Goal: Task Accomplishment & Management: Complete application form

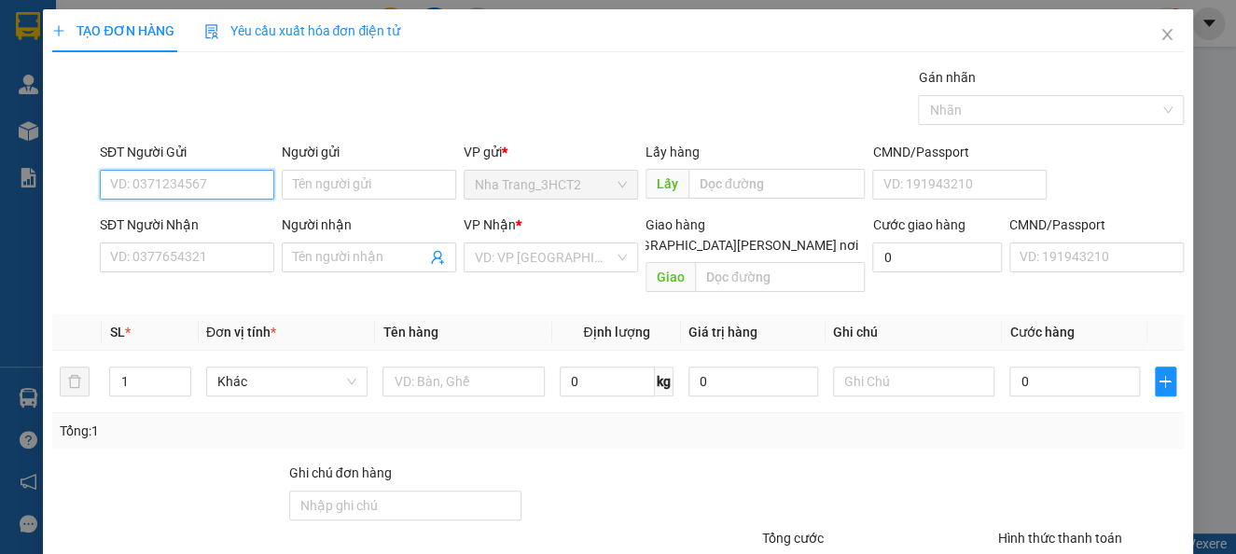
click at [135, 171] on input "SĐT Người Gửi" at bounding box center [187, 185] width 174 height 30
type input "0942694141"
click at [192, 217] on div "0942694141 - DUY" at bounding box center [184, 222] width 149 height 21
type input "DUY"
type input "0978191414"
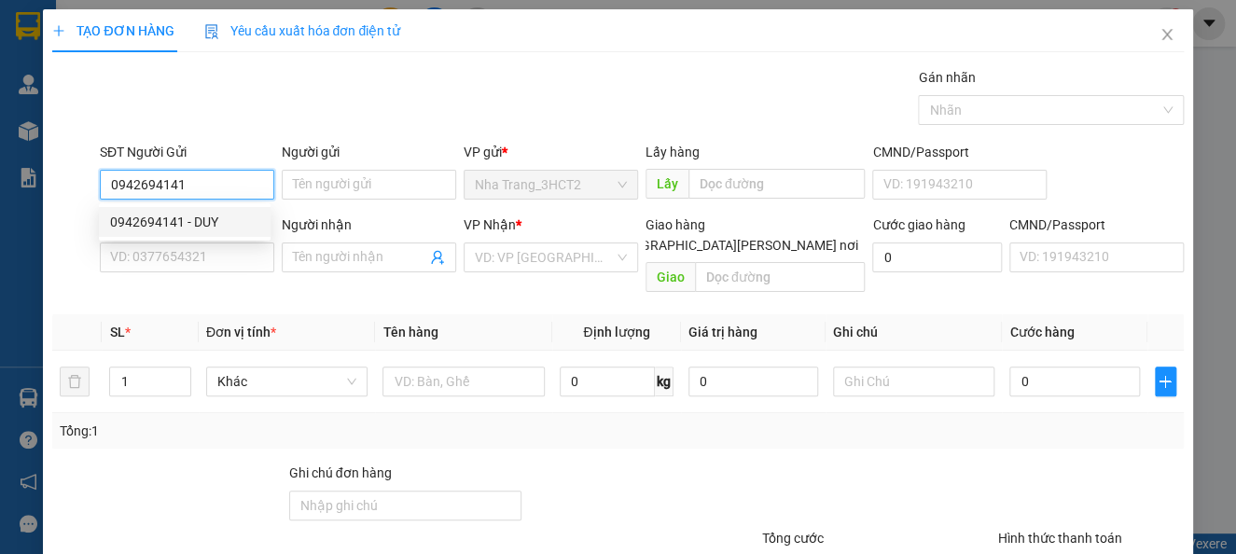
type input "DÕ"
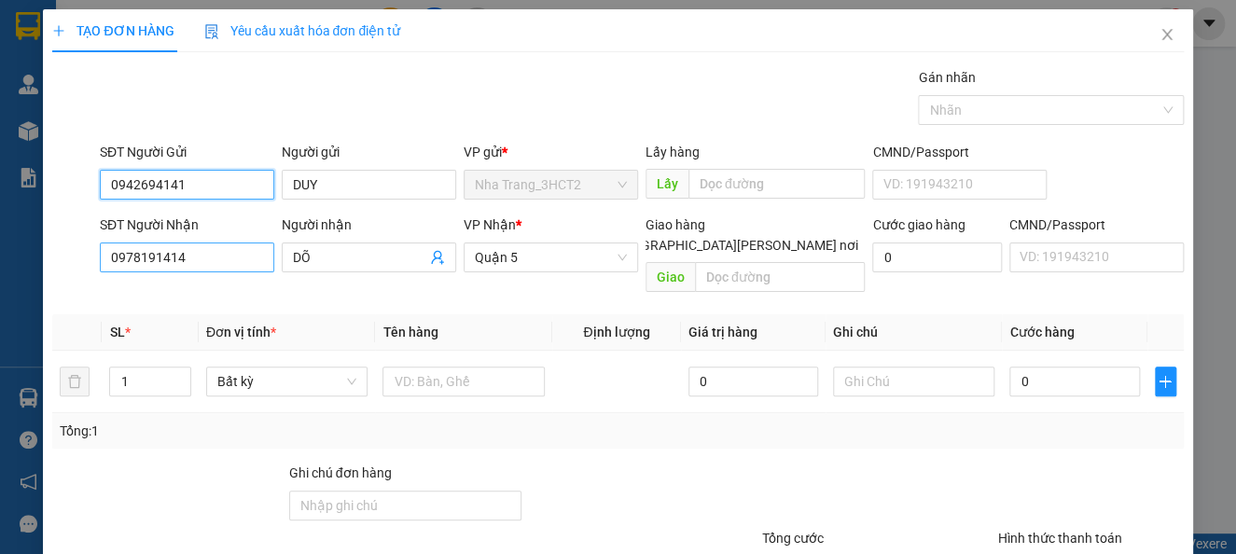
type input "0942694141"
click at [192, 251] on input "0978191414" at bounding box center [187, 257] width 174 height 30
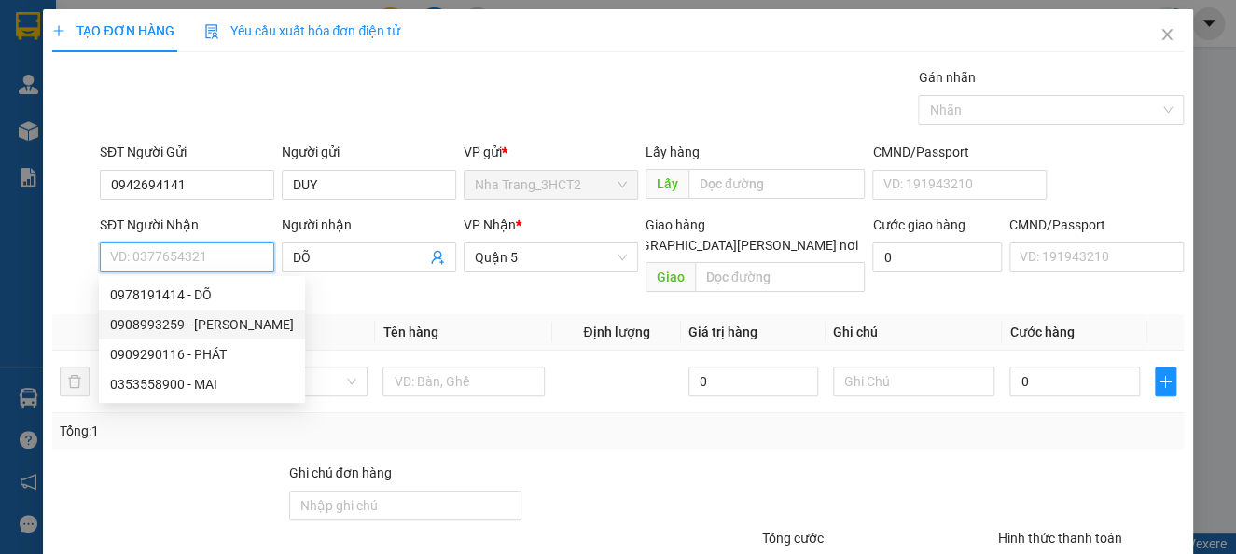
click at [226, 339] on div "0909290116 - PHÁT" at bounding box center [202, 354] width 206 height 30
type input "0909290116"
type input "PHÁT"
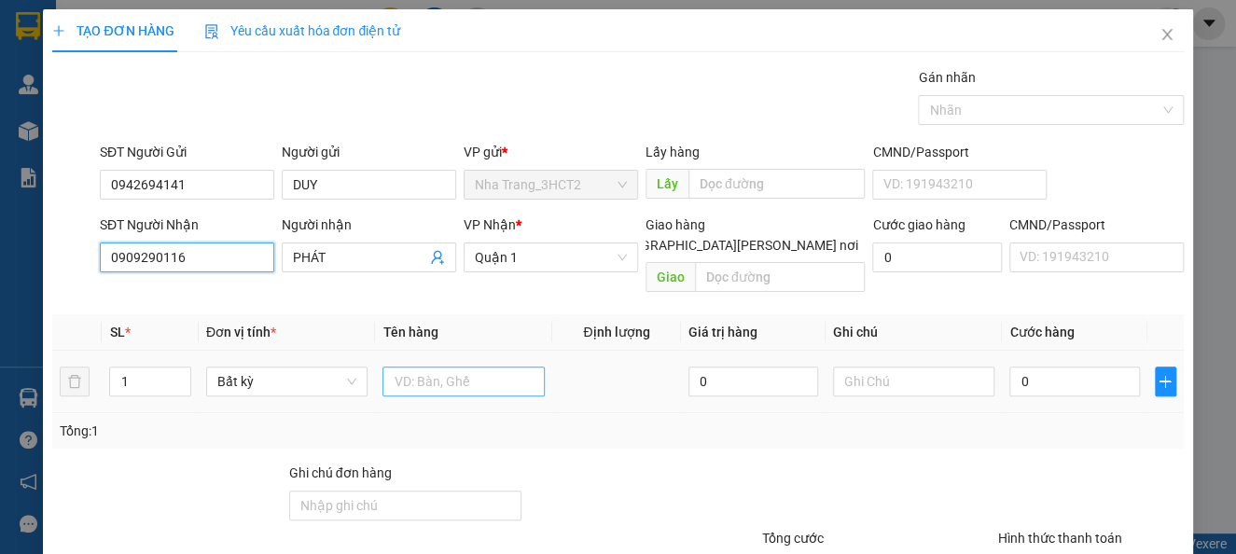
type input "0909290116"
click at [433, 366] on input "text" at bounding box center [463, 381] width 162 height 30
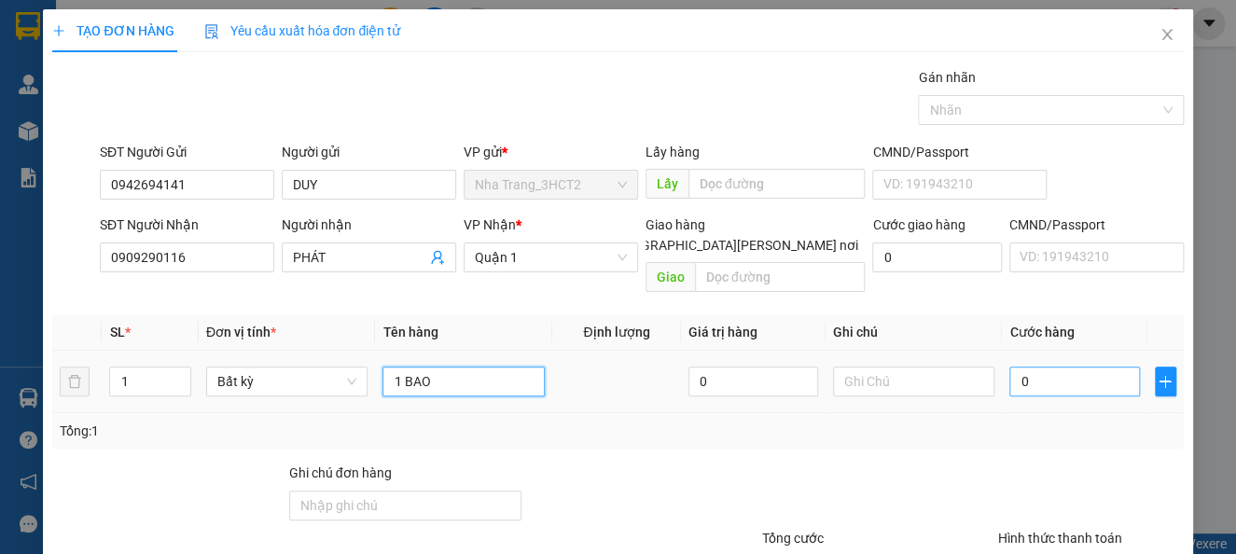
type input "1 BAO"
click at [1012, 366] on input "0" at bounding box center [1074, 381] width 130 height 30
click at [1009, 366] on input "0" at bounding box center [1074, 381] width 130 height 30
type input "50"
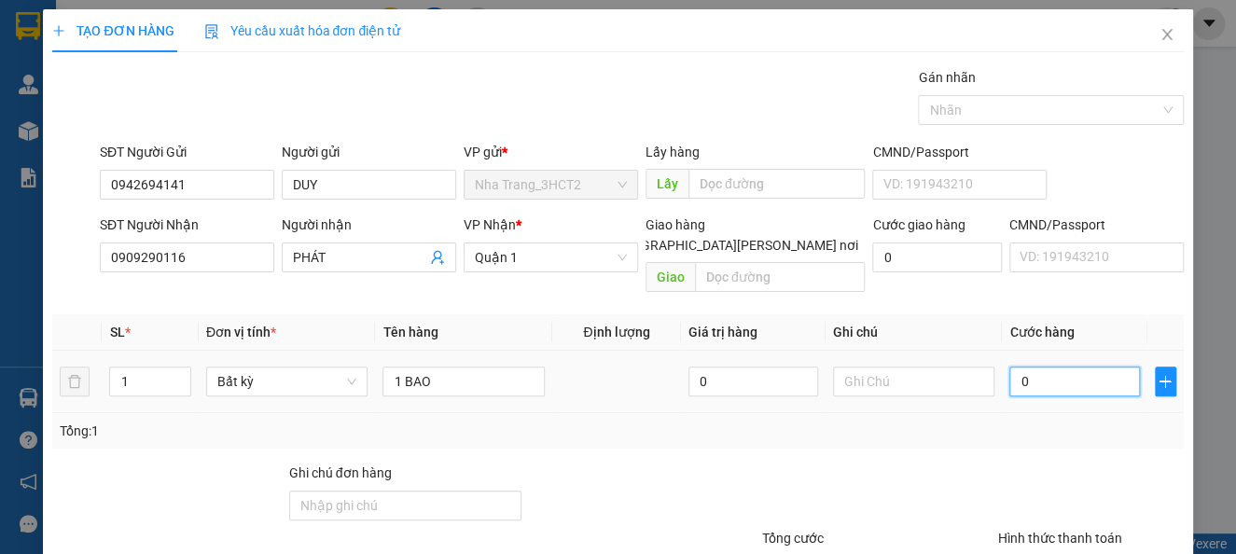
type input "50"
type input "50.000"
click at [996, 463] on div at bounding box center [1090, 495] width 189 height 65
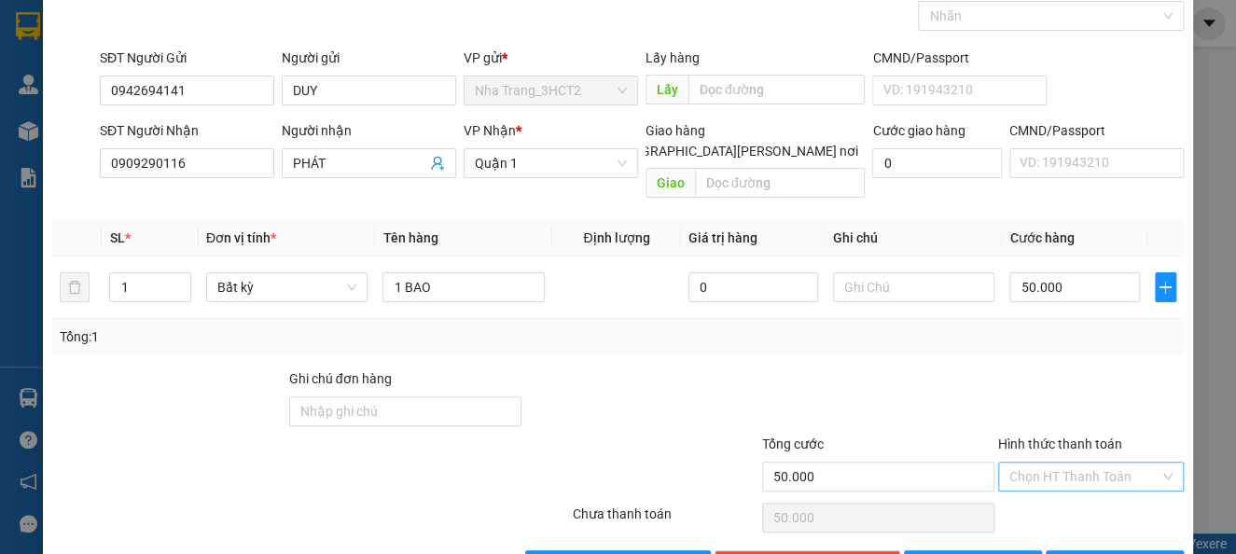
click at [1086, 463] on input "Hình thức thanh toán" at bounding box center [1084, 477] width 150 height 28
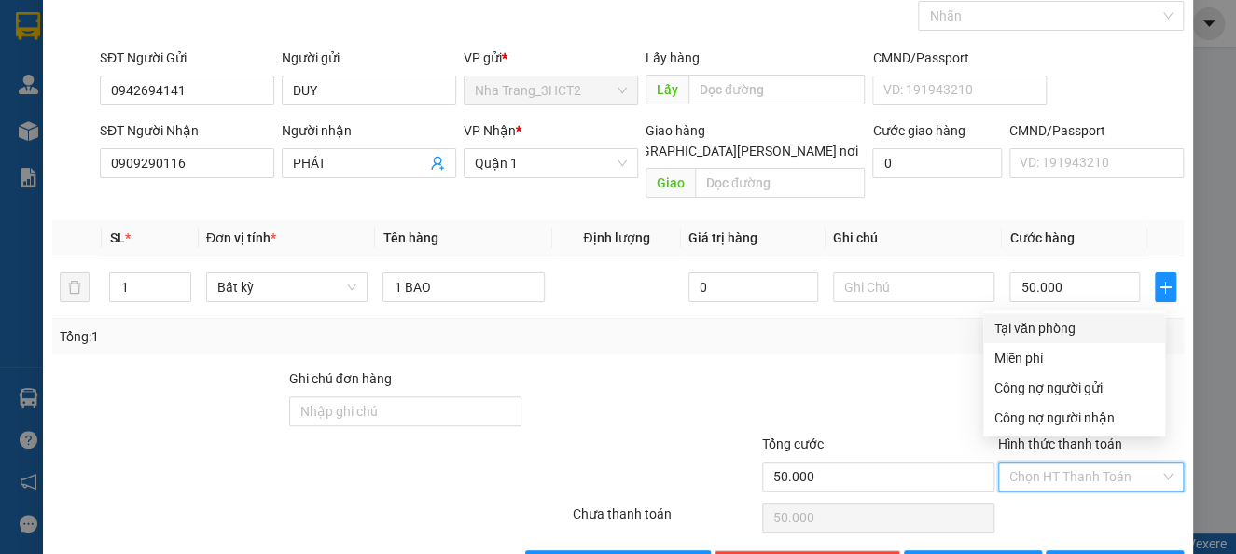
click at [1077, 326] on div "Tại văn phòng" at bounding box center [1073, 328] width 159 height 21
type input "0"
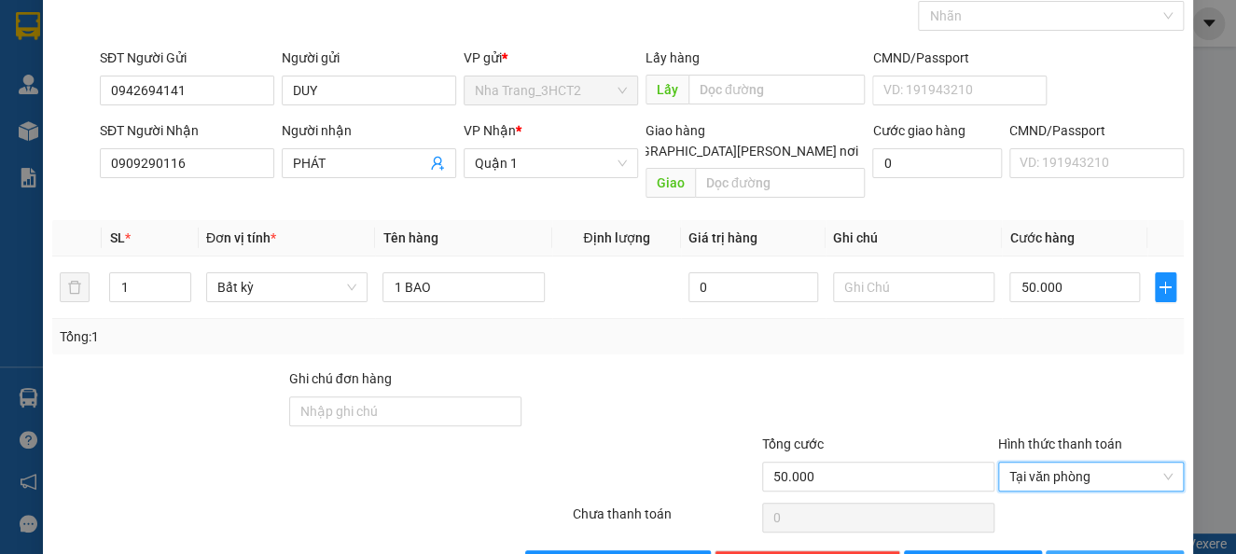
click at [1070, 553] on icon "printer" at bounding box center [1066, 564] width 13 height 13
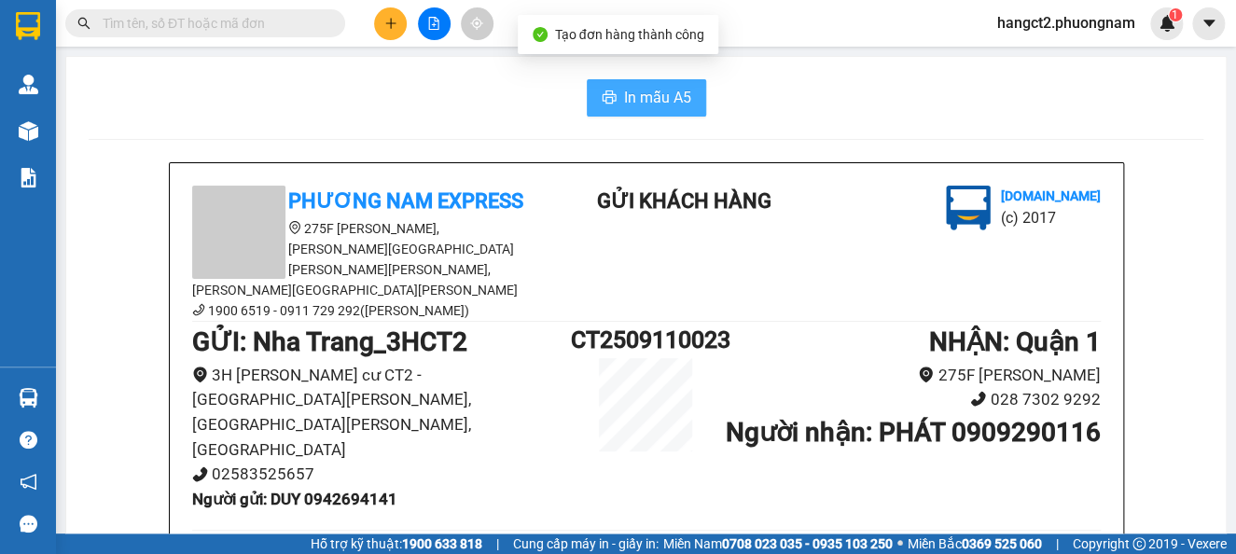
click at [662, 90] on span "In mẫu A5" at bounding box center [657, 97] width 67 height 23
click at [386, 29] on icon "plus" at bounding box center [390, 23] width 13 height 13
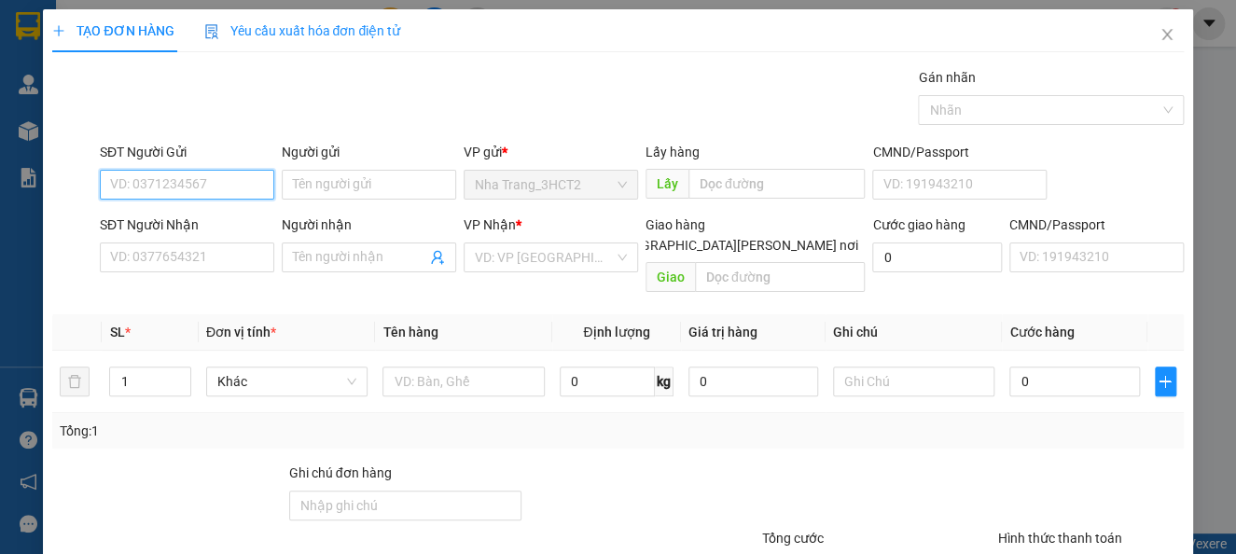
click at [207, 177] on input "SĐT Người Gửi" at bounding box center [187, 185] width 174 height 30
click at [207, 177] on input "0855289889" at bounding box center [187, 185] width 174 height 30
type input "0855289889"
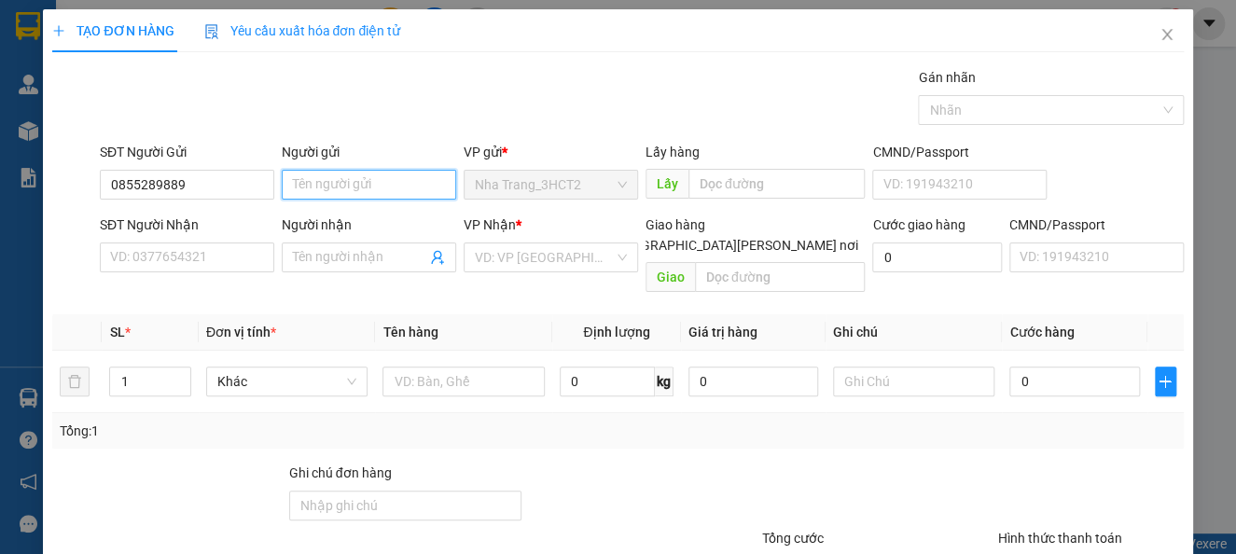
click at [391, 174] on input "Người gửi" at bounding box center [369, 185] width 174 height 30
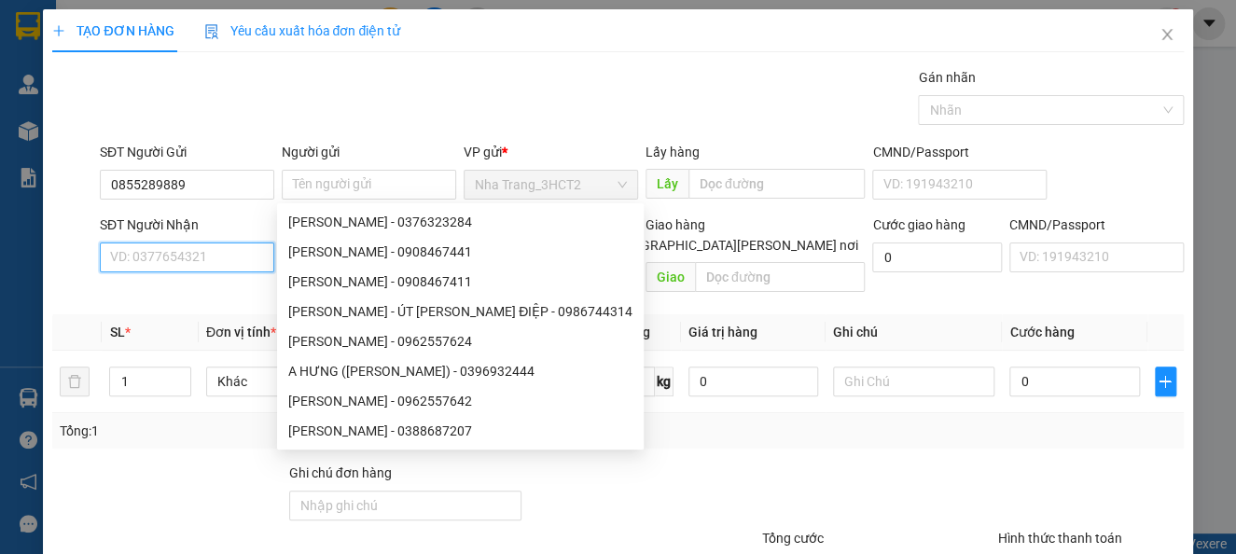
click at [189, 258] on input "SĐT Người Nhận" at bounding box center [187, 257] width 174 height 30
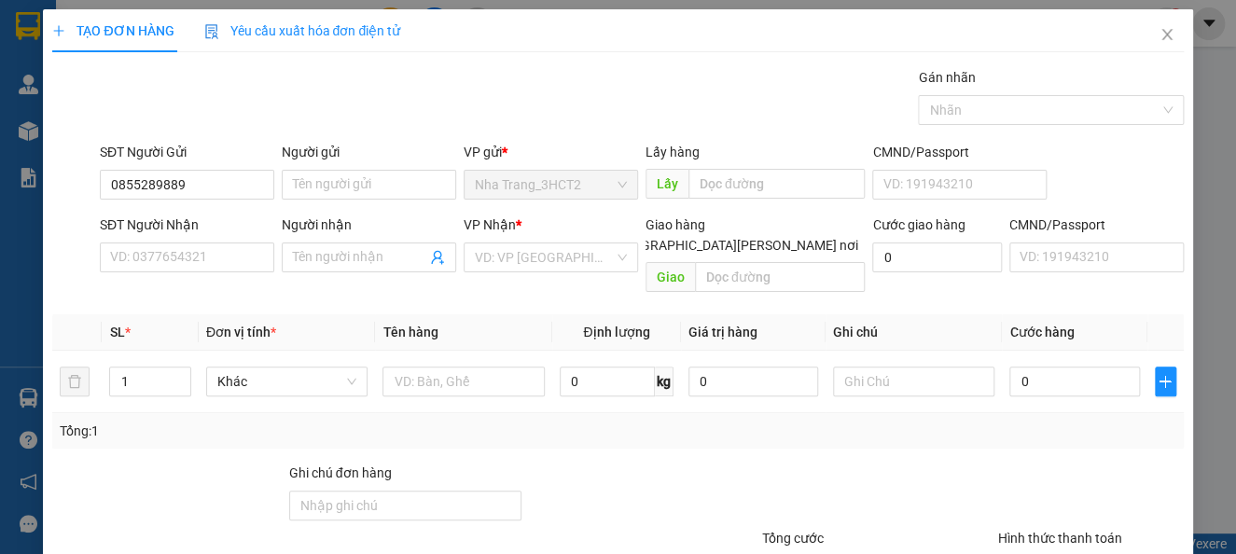
click at [333, 163] on div "Người gửi" at bounding box center [369, 156] width 174 height 28
click at [324, 179] on input "Người gửi" at bounding box center [369, 185] width 174 height 30
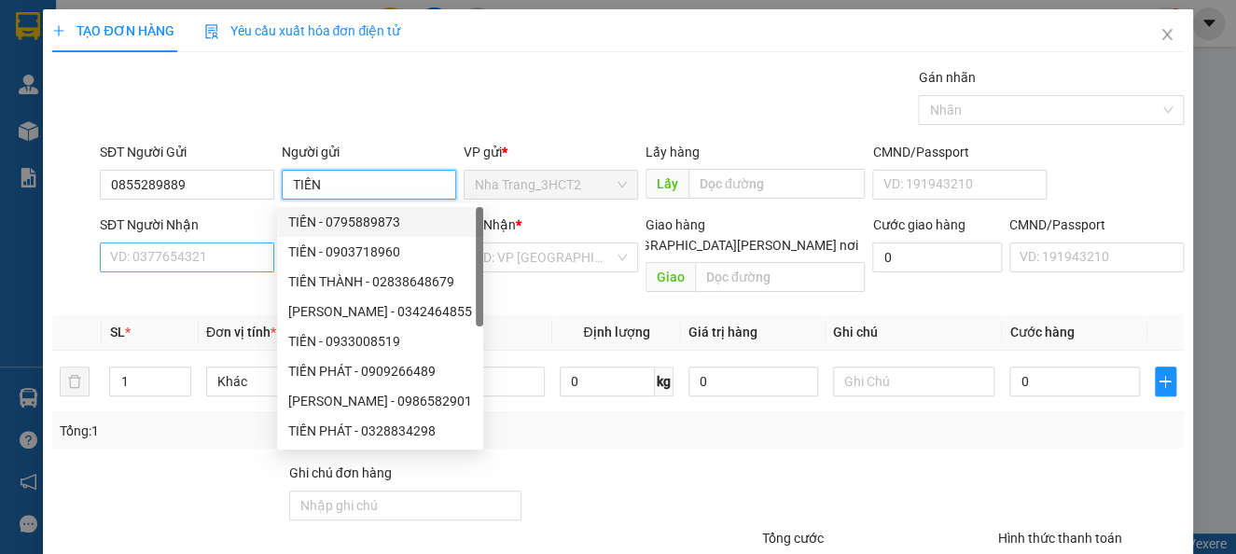
type input "TIẾN"
click at [133, 255] on input "SĐT Người Nhận" at bounding box center [187, 257] width 174 height 30
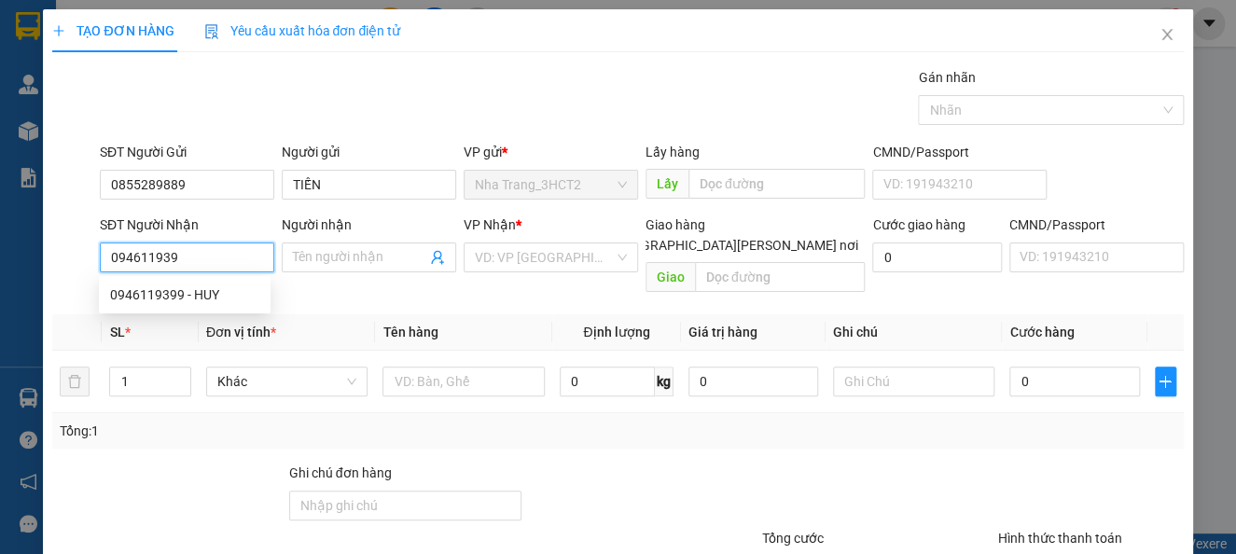
type input "0946119399"
click at [172, 299] on div "0946119399 - HUY" at bounding box center [184, 294] width 149 height 21
type input "HUY"
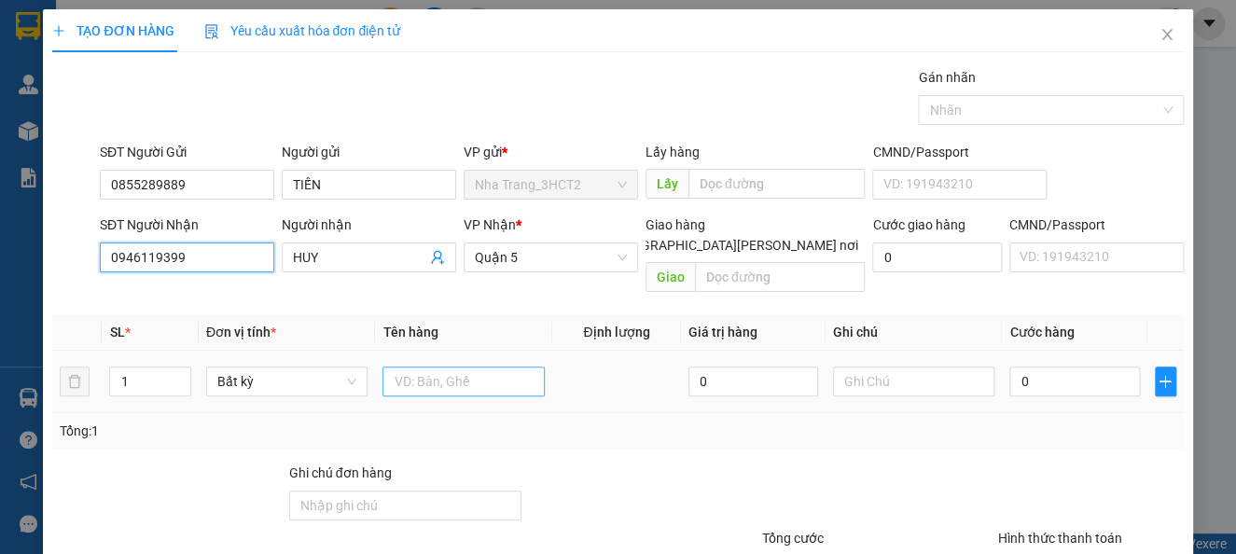
type input "0946119399"
click at [470, 366] on input "text" at bounding box center [463, 381] width 162 height 30
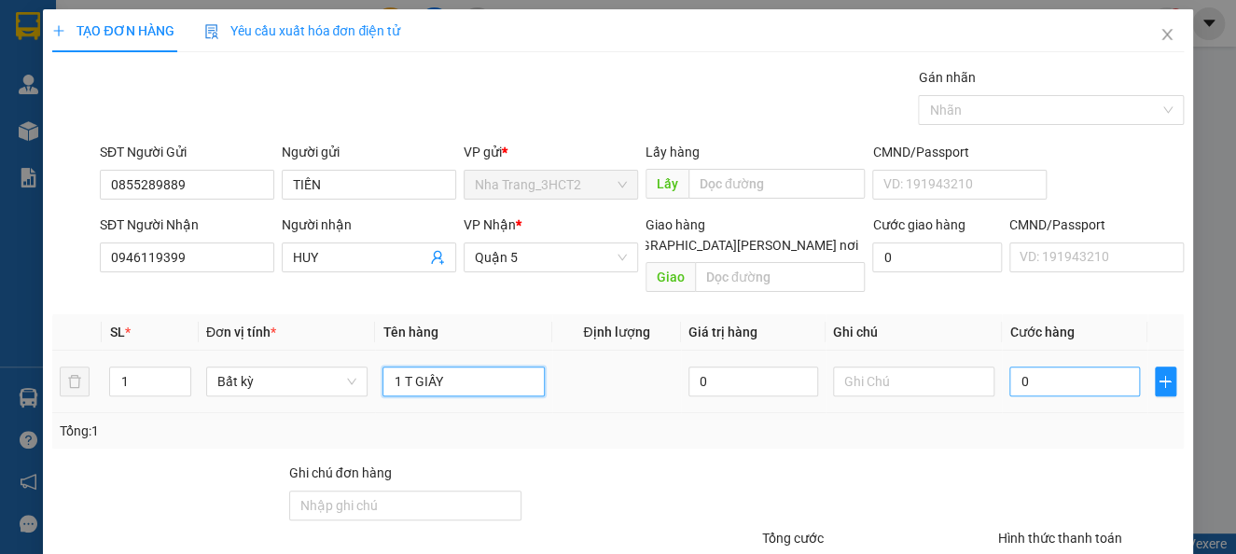
type input "1 T GIẤY"
click at [1009, 366] on input "0" at bounding box center [1074, 381] width 130 height 30
type input "40"
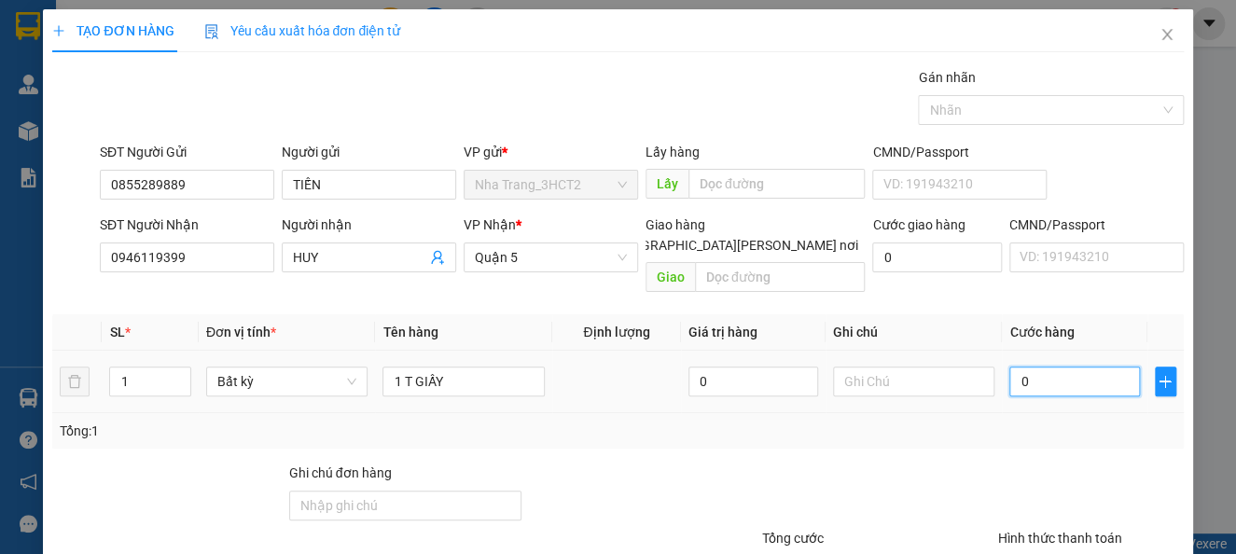
type input "40"
type input "40.000"
click at [987, 421] on div "Tổng: 1" at bounding box center [617, 431] width 1115 height 21
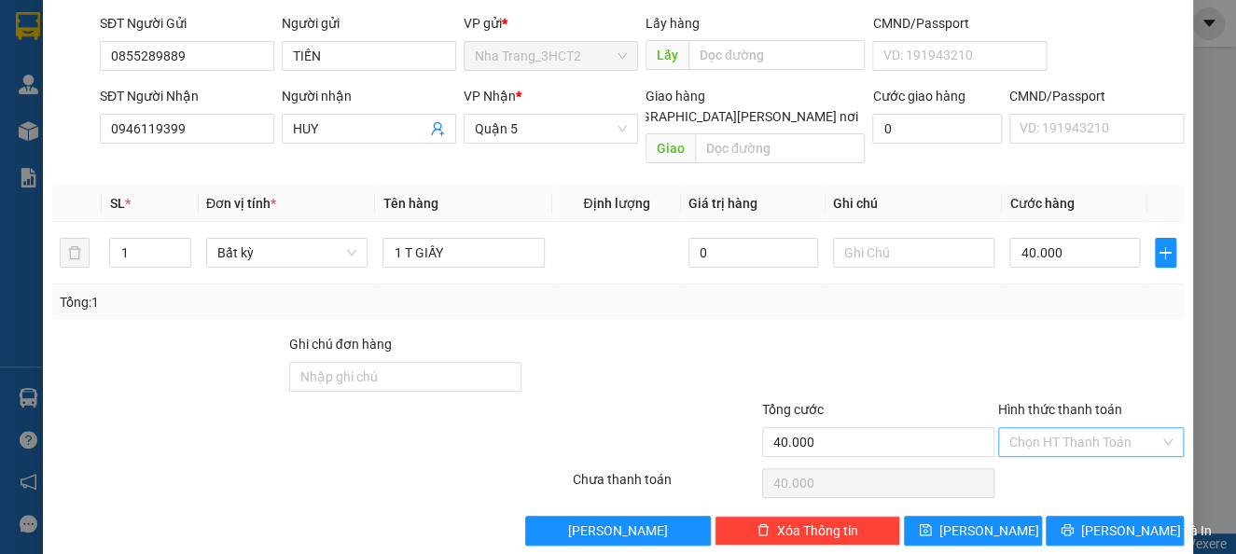
click at [1115, 428] on input "Hình thức thanh toán" at bounding box center [1084, 442] width 150 height 28
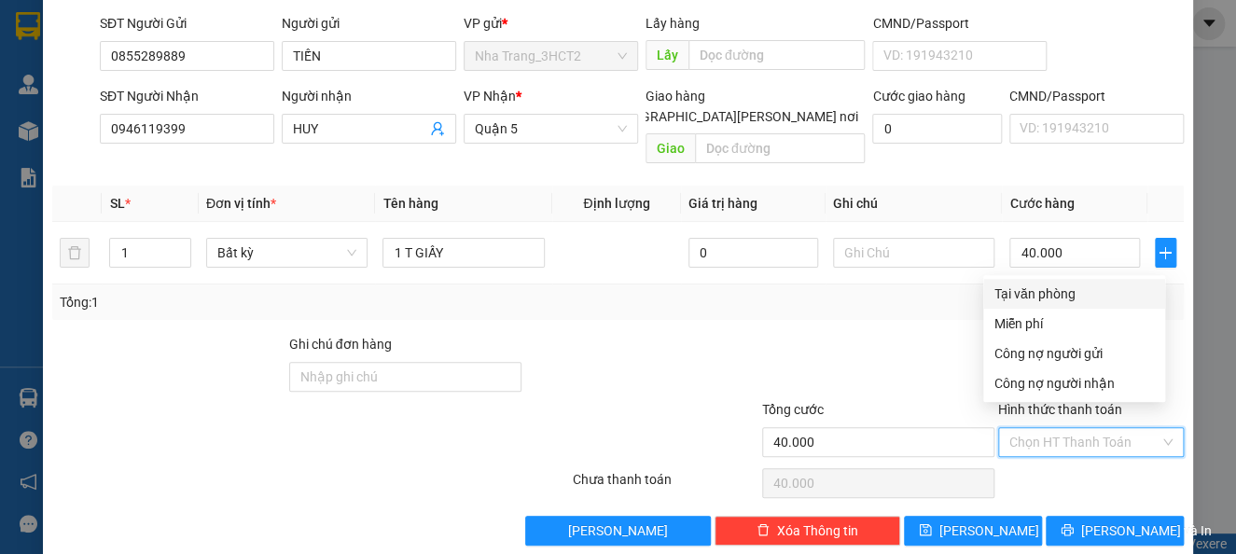
click at [1074, 294] on div "Tại văn phòng" at bounding box center [1073, 293] width 159 height 21
type input "0"
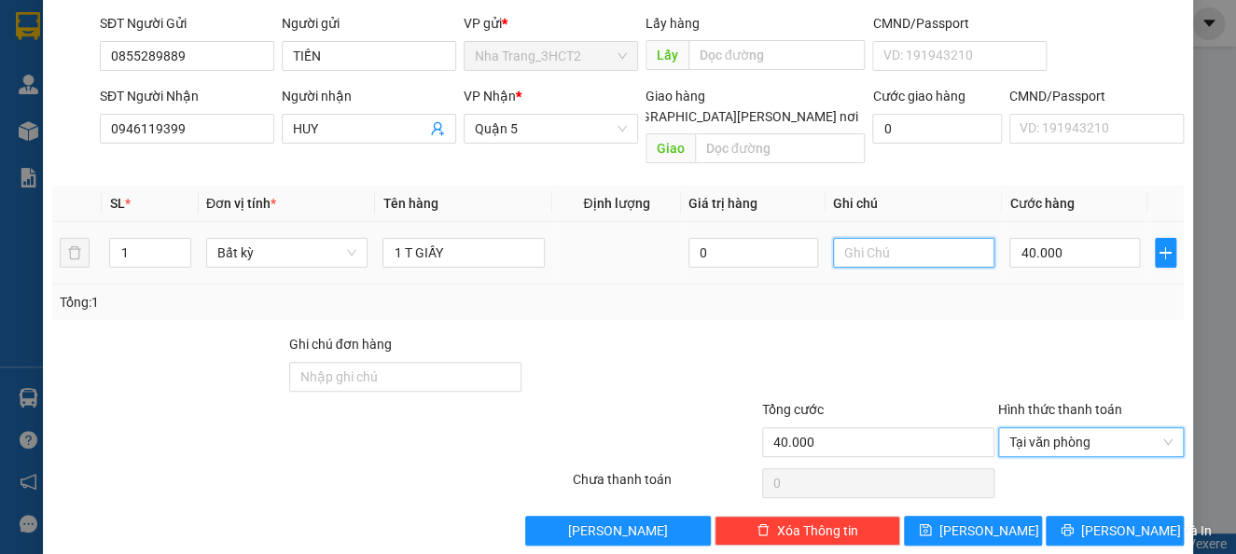
click at [877, 239] on input "text" at bounding box center [914, 253] width 162 height 30
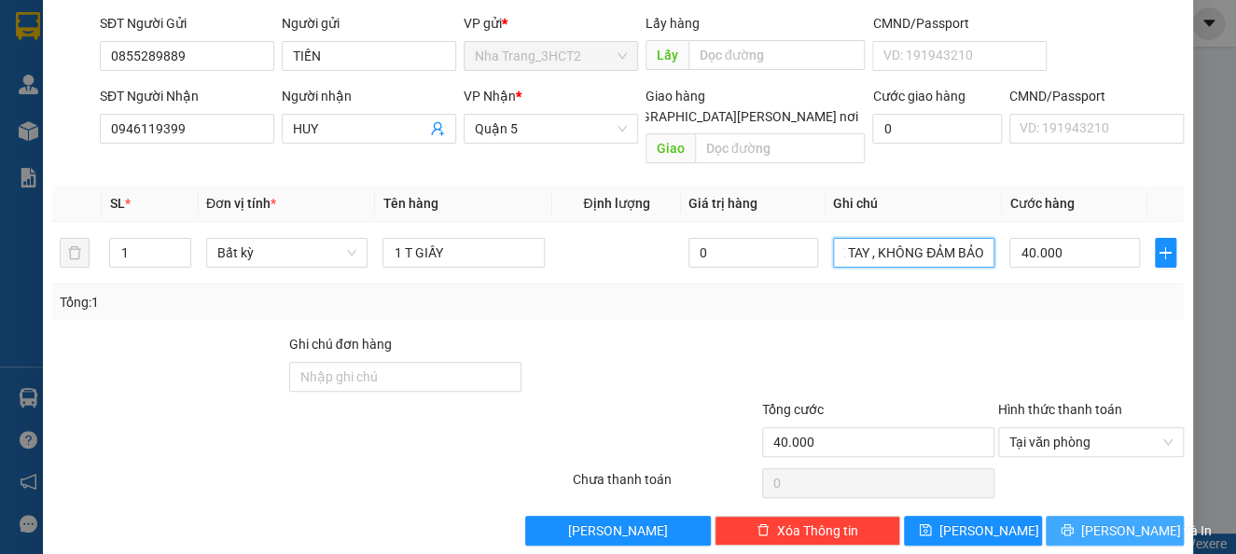
type input "NHẸ TAY , KHÔNG ĐẢM BẢO"
click at [1095, 520] on span "[PERSON_NAME] và In" at bounding box center [1146, 530] width 131 height 21
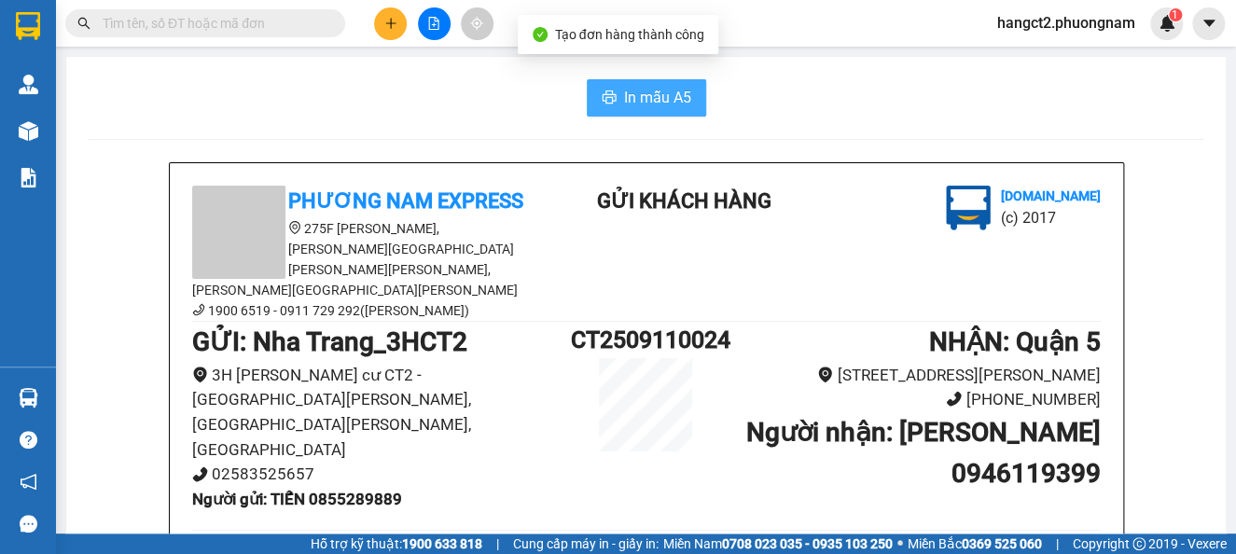
click at [649, 82] on button "In mẫu A5" at bounding box center [646, 97] width 119 height 37
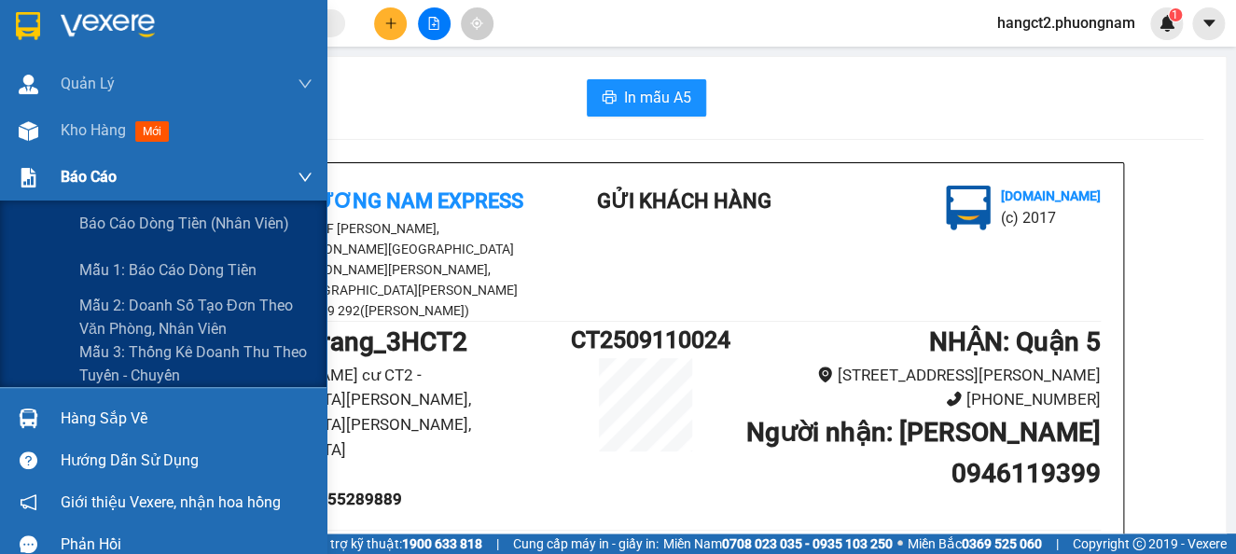
click at [66, 154] on div "Báo cáo" at bounding box center [187, 177] width 252 height 47
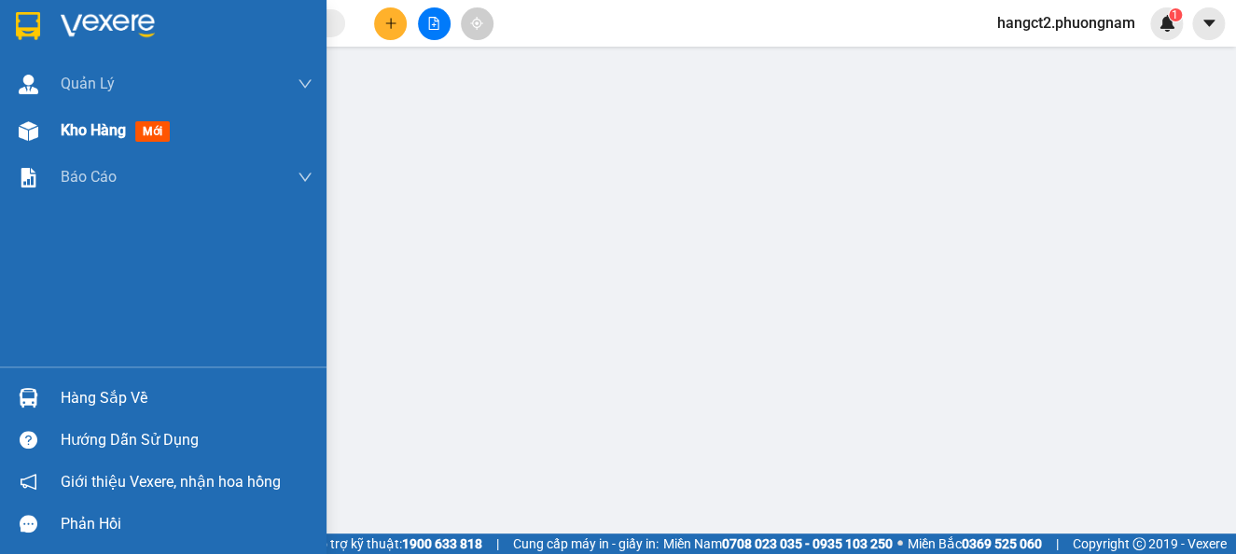
click at [31, 127] on img at bounding box center [29, 131] width 20 height 20
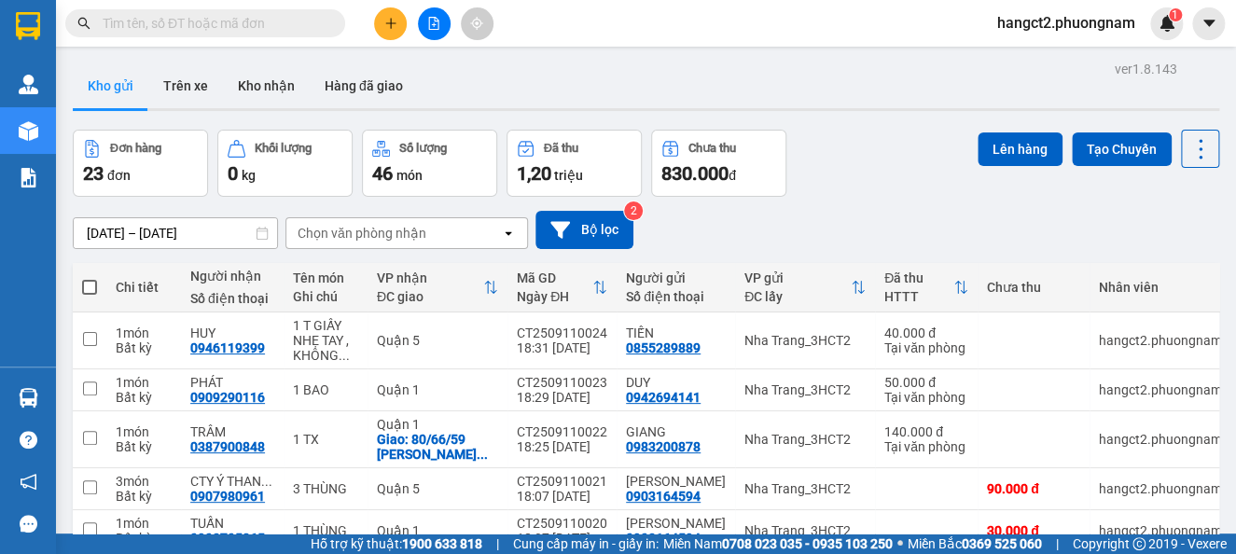
click at [287, 13] on input "text" at bounding box center [213, 23] width 220 height 21
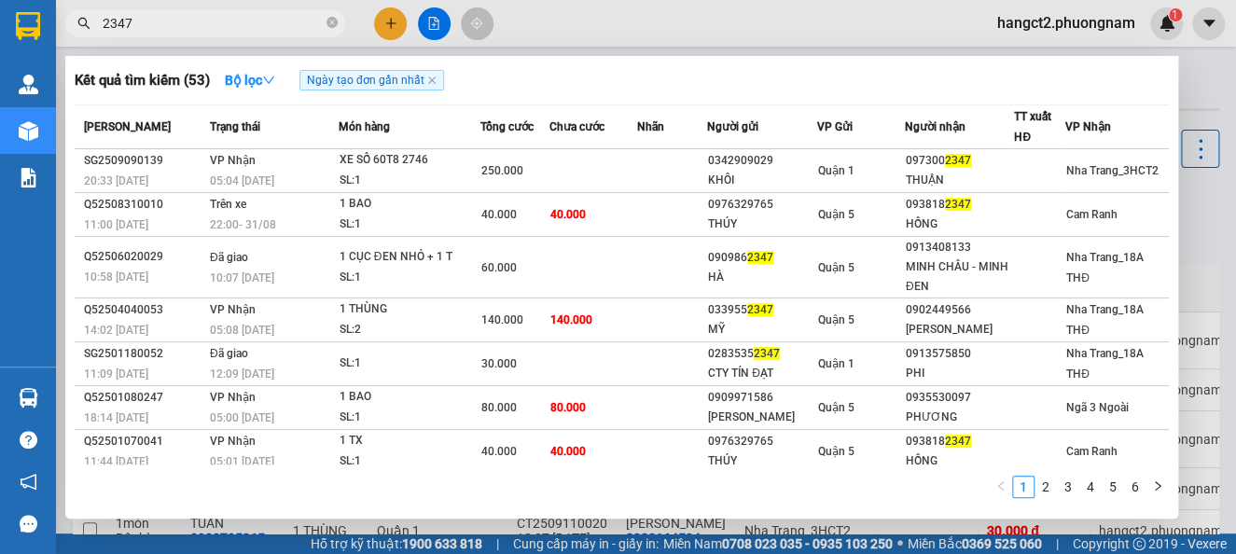
type input "2347"
